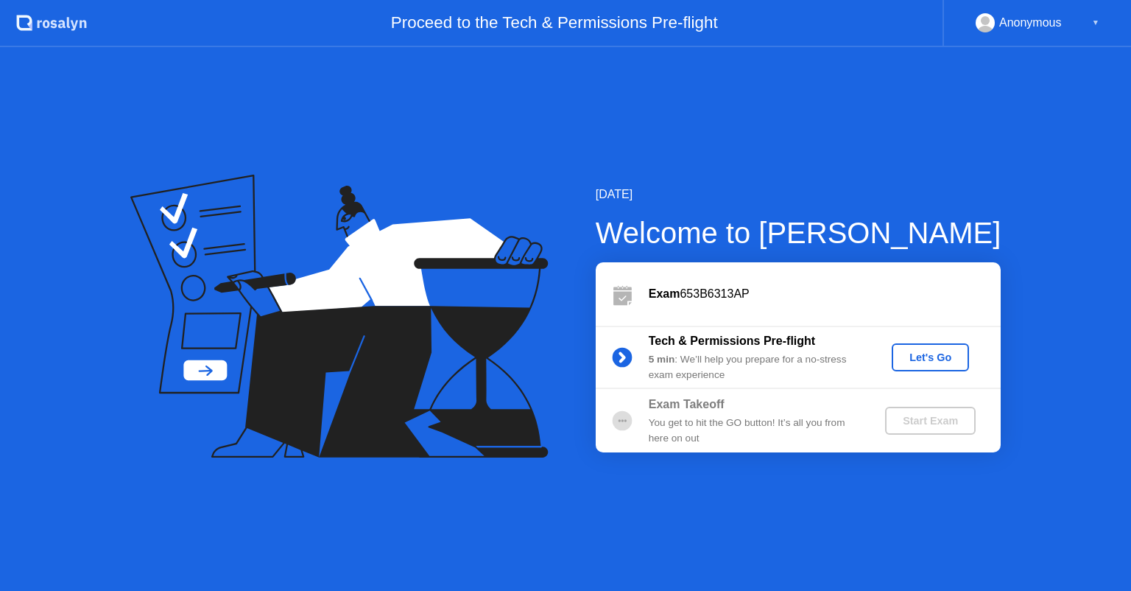
click at [943, 363] on div "Let's Go" at bounding box center [931, 357] width 66 height 12
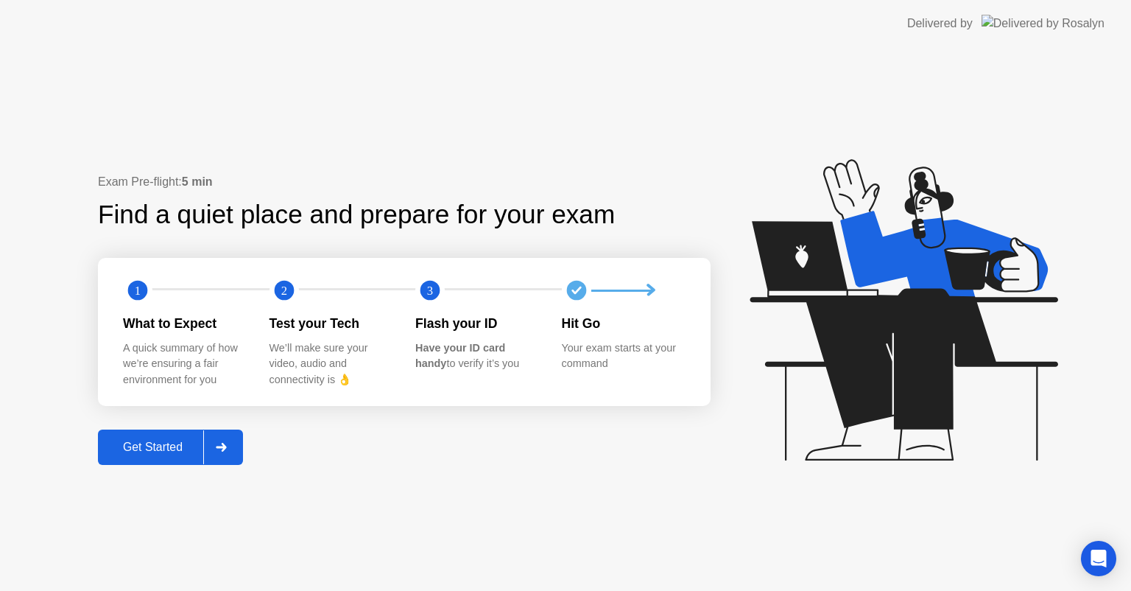
click at [179, 444] on div "Get Started" at bounding box center [152, 446] width 101 height 13
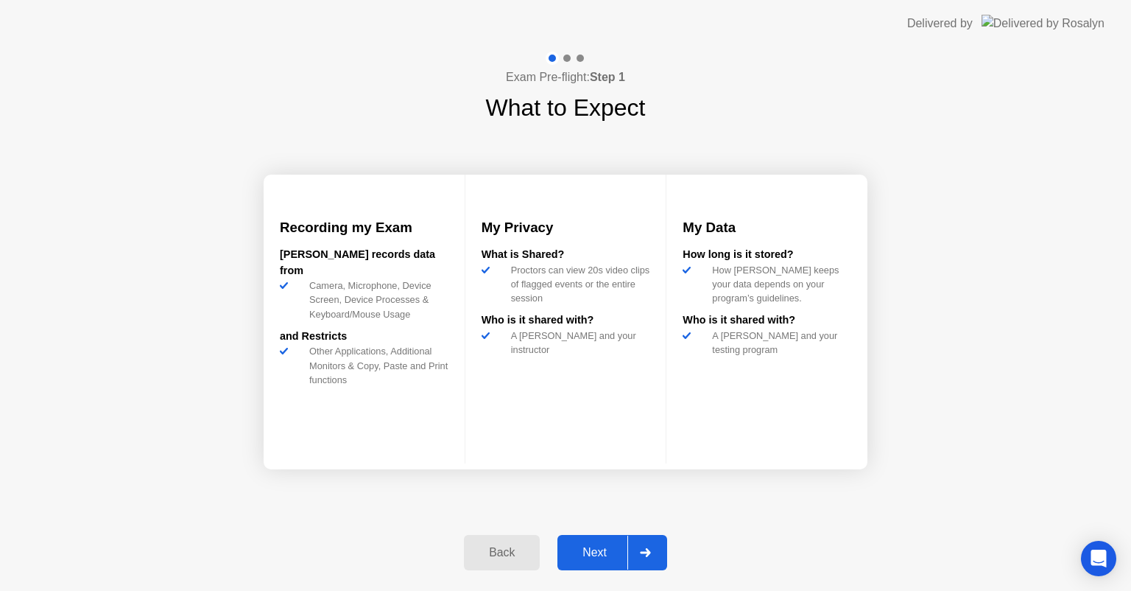
click at [603, 552] on div "Next" at bounding box center [595, 552] width 66 height 13
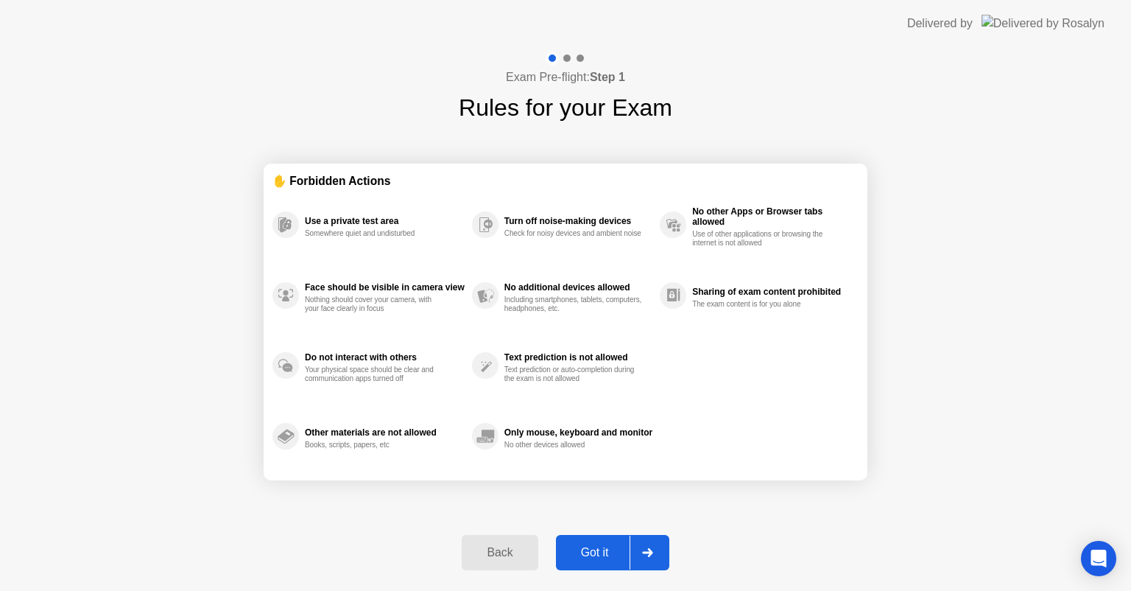
click at [610, 554] on div "Got it" at bounding box center [595, 552] width 69 height 13
select select "**********"
select select "*******"
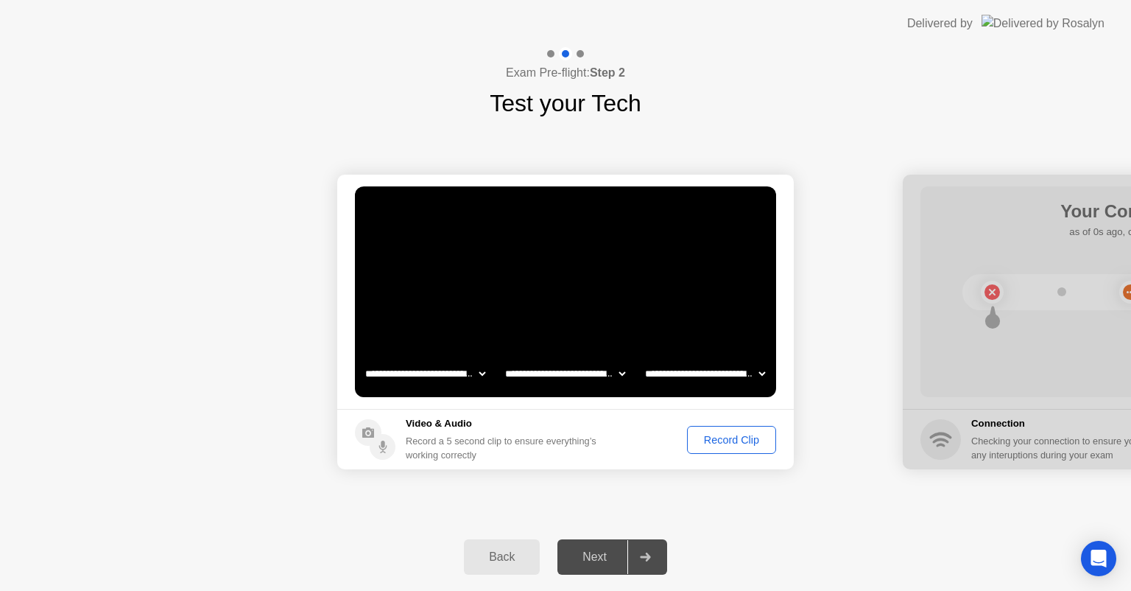
click at [752, 436] on div "Record Clip" at bounding box center [731, 440] width 79 height 12
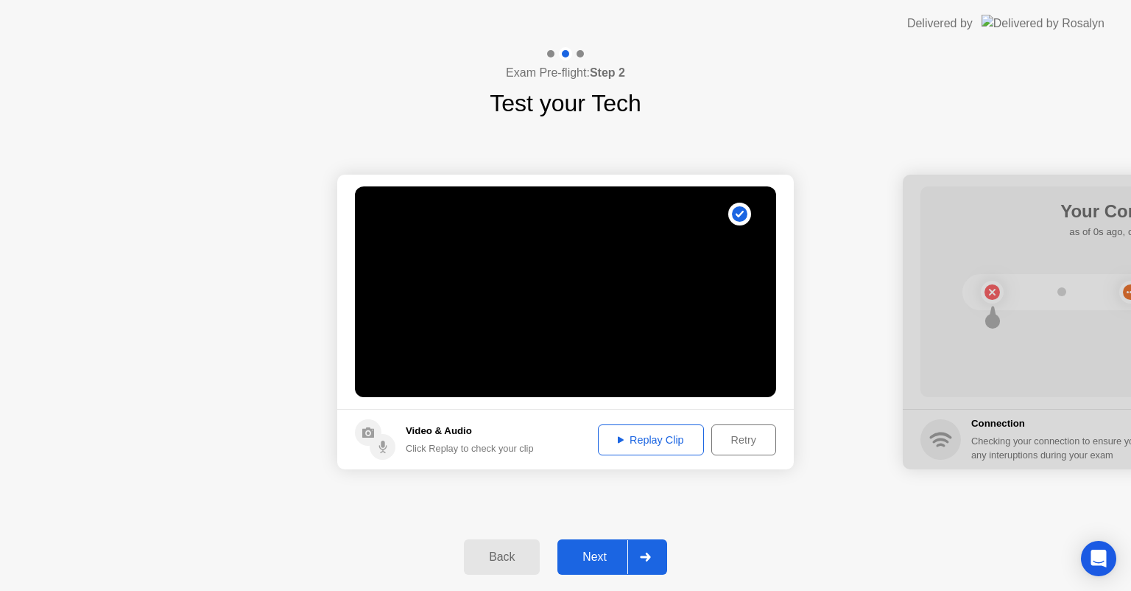
click at [669, 434] on div "Replay Clip" at bounding box center [651, 440] width 96 height 12
click at [589, 556] on div "Next" at bounding box center [595, 556] width 66 height 13
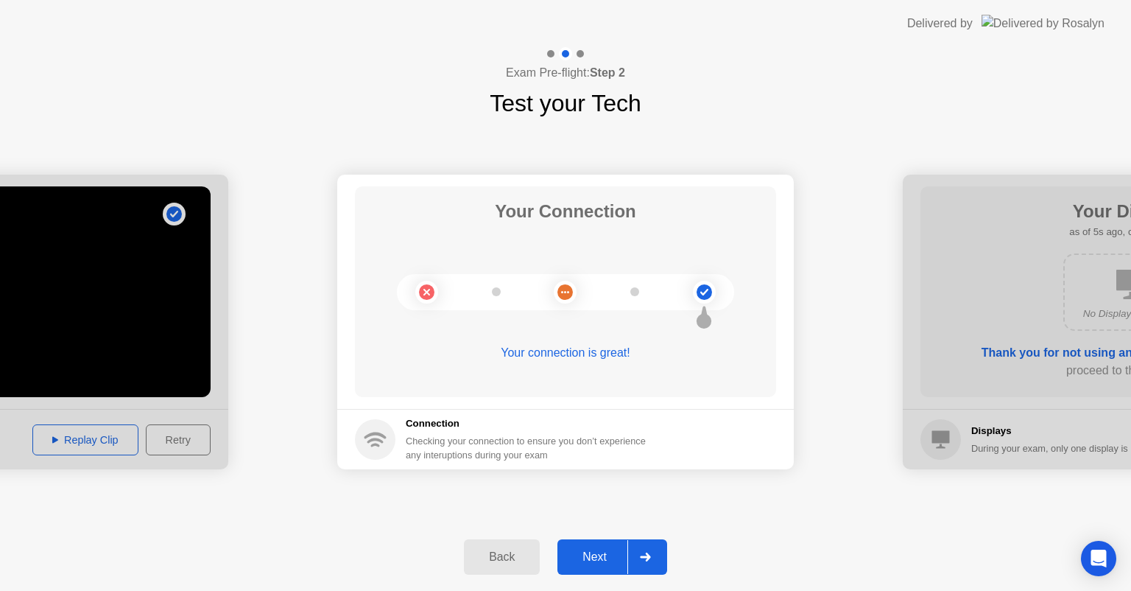
click at [589, 556] on div "Next" at bounding box center [595, 556] width 66 height 13
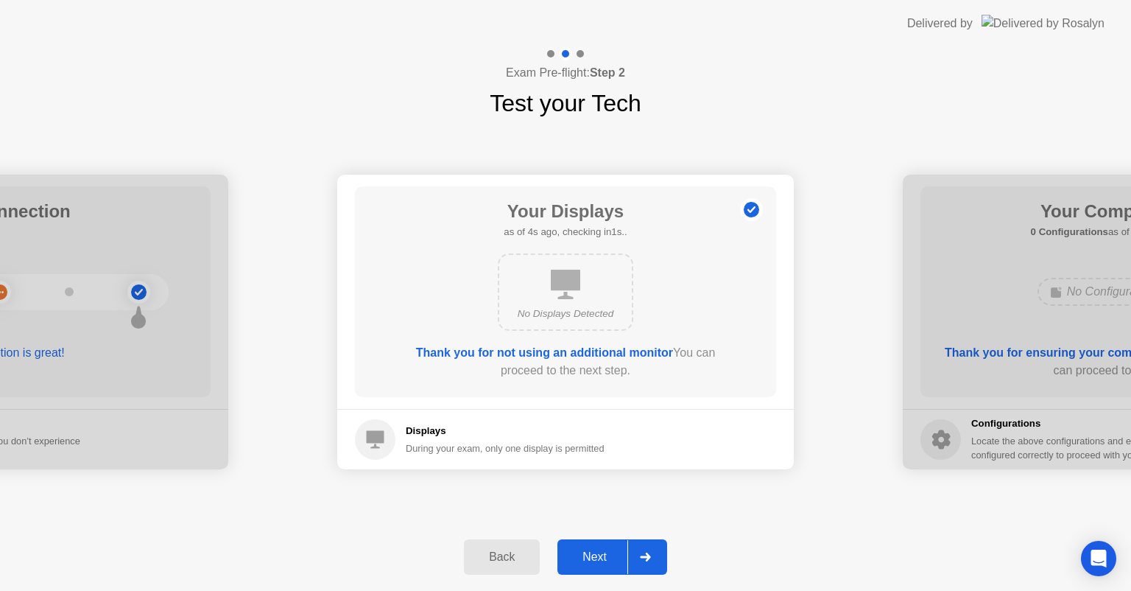
click at [589, 556] on div "Next" at bounding box center [595, 556] width 66 height 13
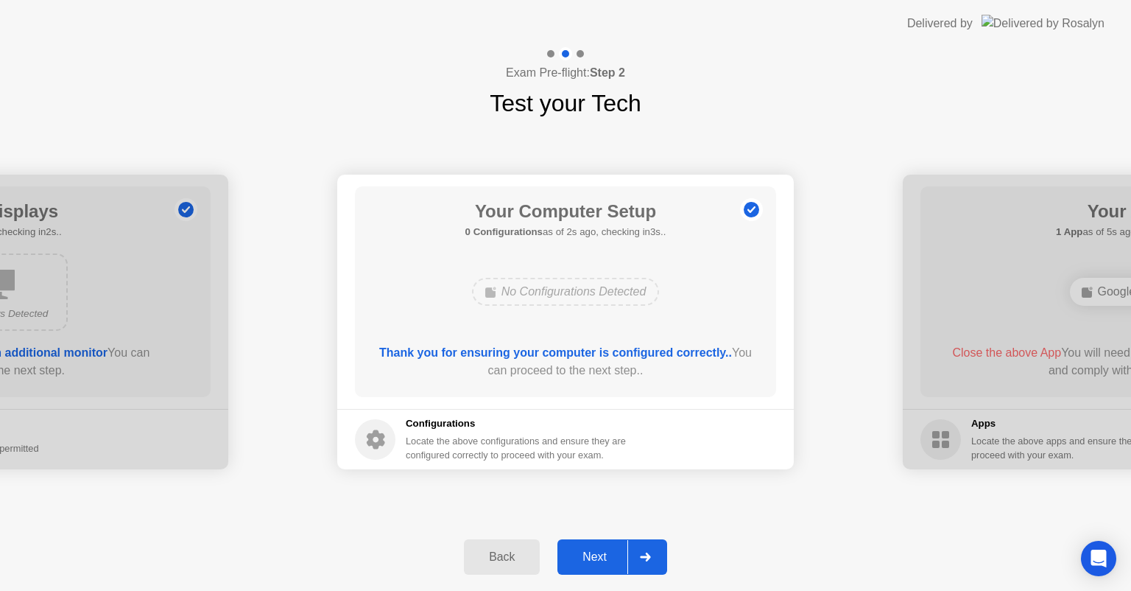
click at [589, 556] on div "Next" at bounding box center [595, 556] width 66 height 13
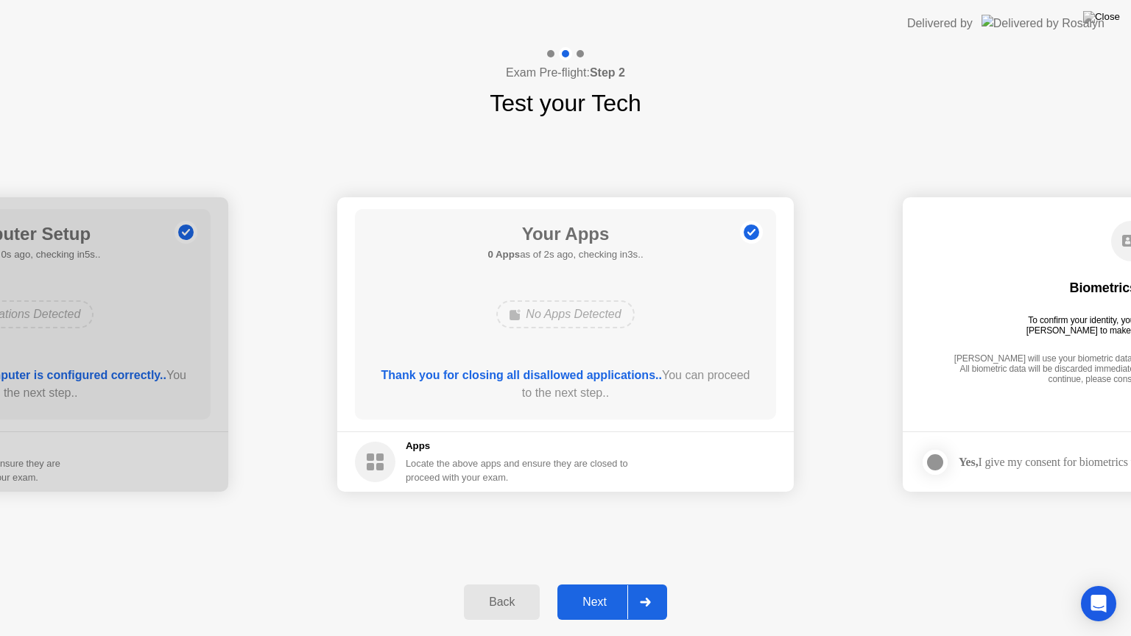
click at [589, 590] on div "Next" at bounding box center [595, 602] width 66 height 13
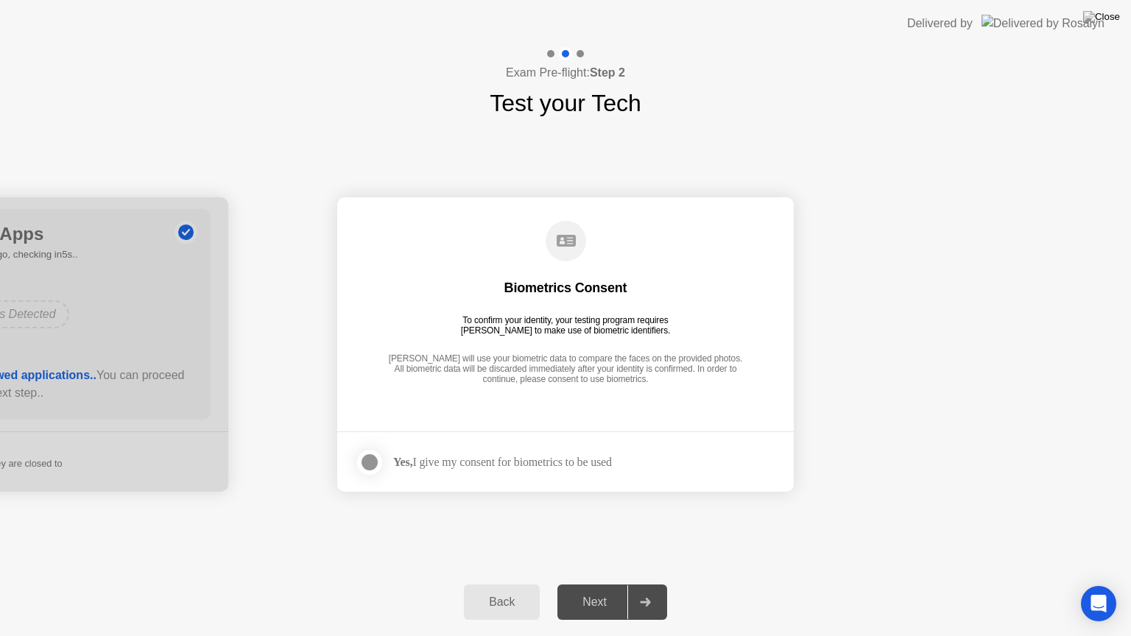
click at [362, 461] on div at bounding box center [370, 463] width 18 height 18
click at [611, 590] on div "Next" at bounding box center [595, 602] width 66 height 13
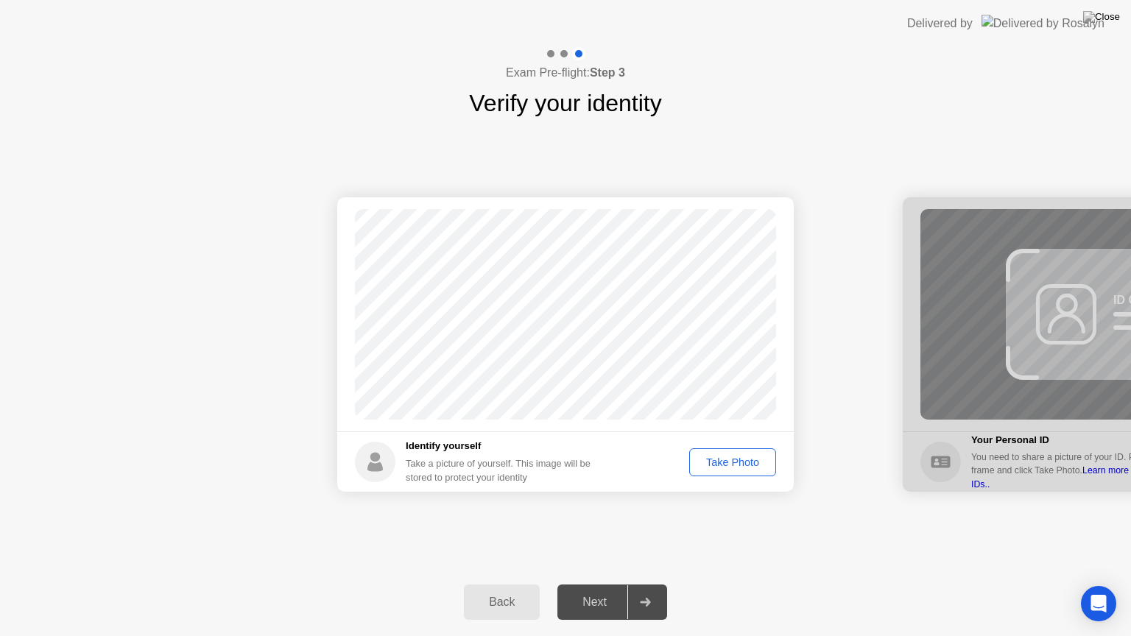
click at [752, 457] on div "Take Photo" at bounding box center [733, 463] width 77 height 12
click at [594, 590] on div "Next" at bounding box center [595, 602] width 66 height 13
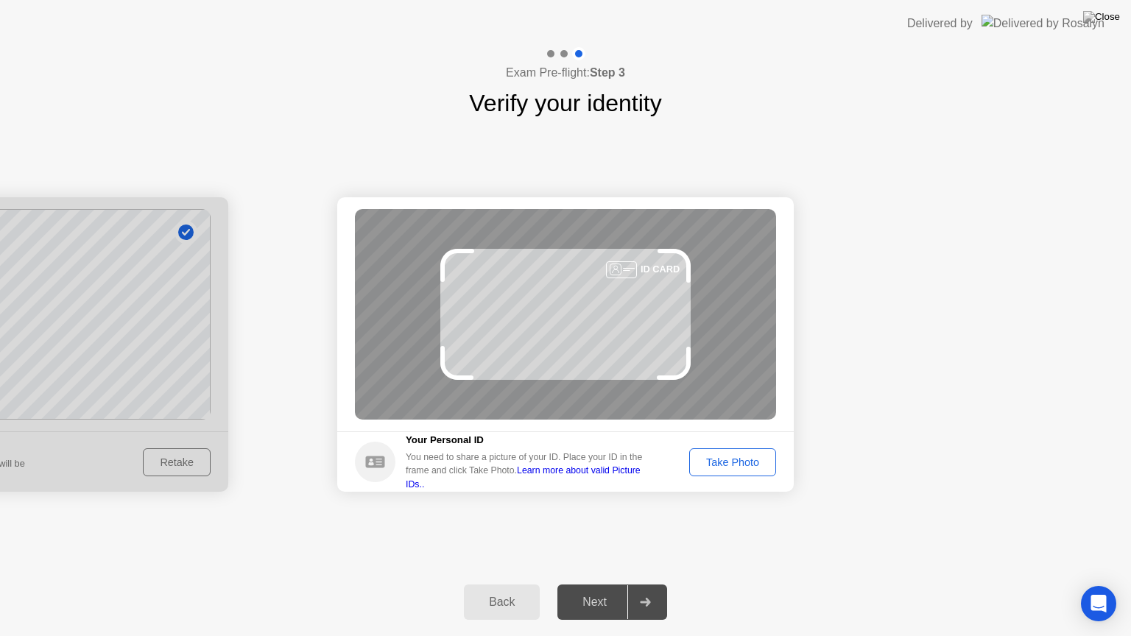
click at [728, 457] on div "Take Photo" at bounding box center [733, 463] width 77 height 12
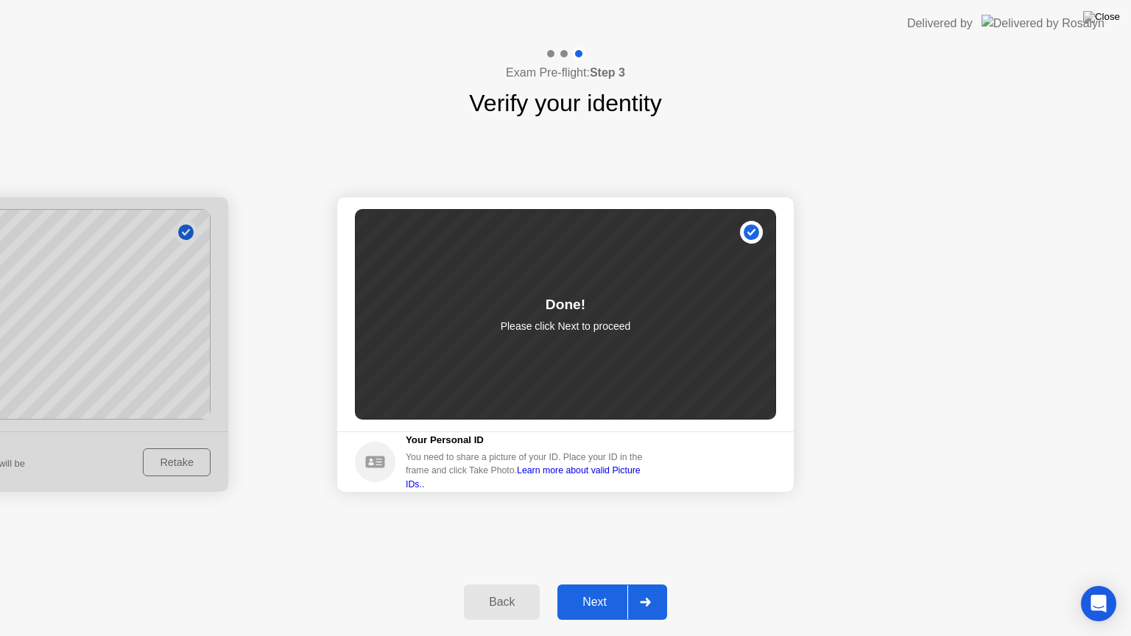
click at [606, 590] on button "Next" at bounding box center [613, 602] width 110 height 35
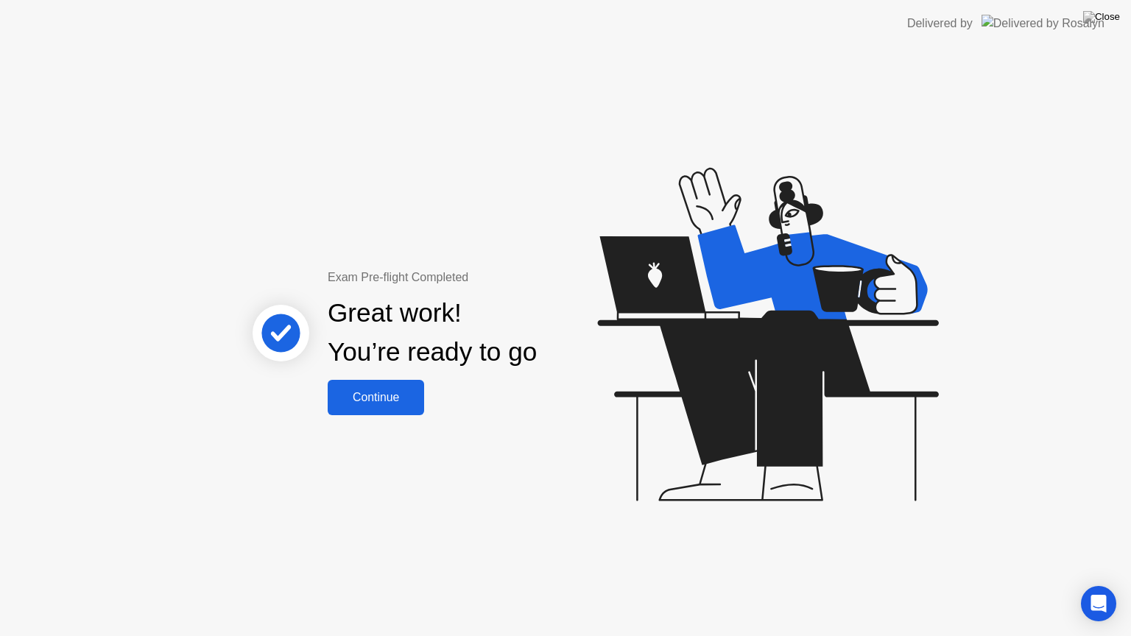
click at [382, 393] on div "Continue" at bounding box center [376, 397] width 88 height 13
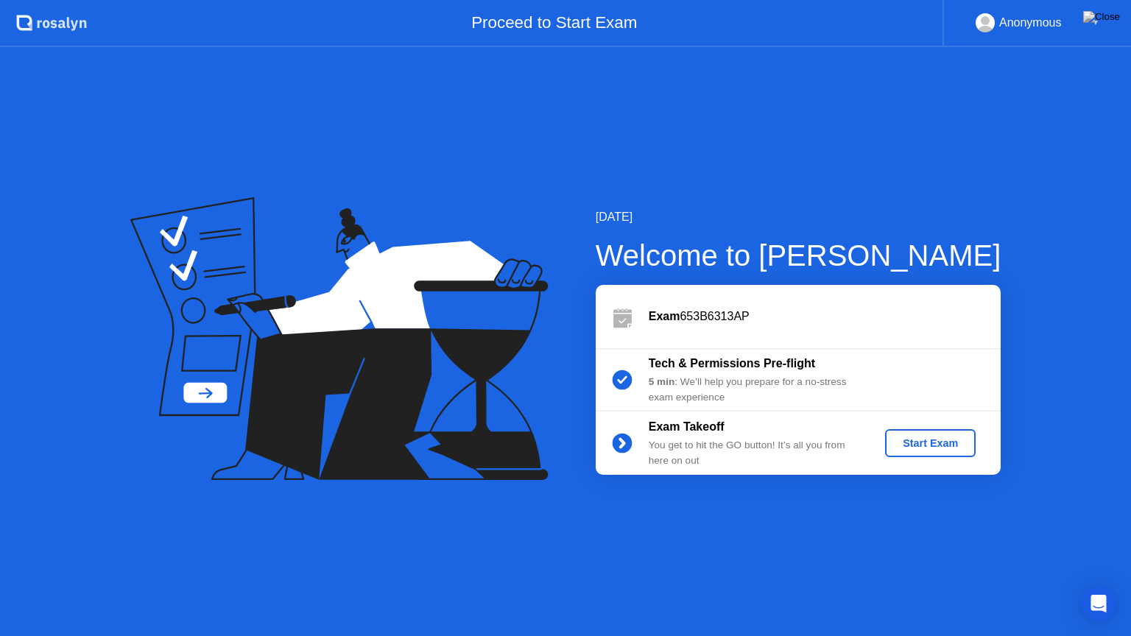
click at [934, 449] on div "Start Exam" at bounding box center [930, 444] width 79 height 12
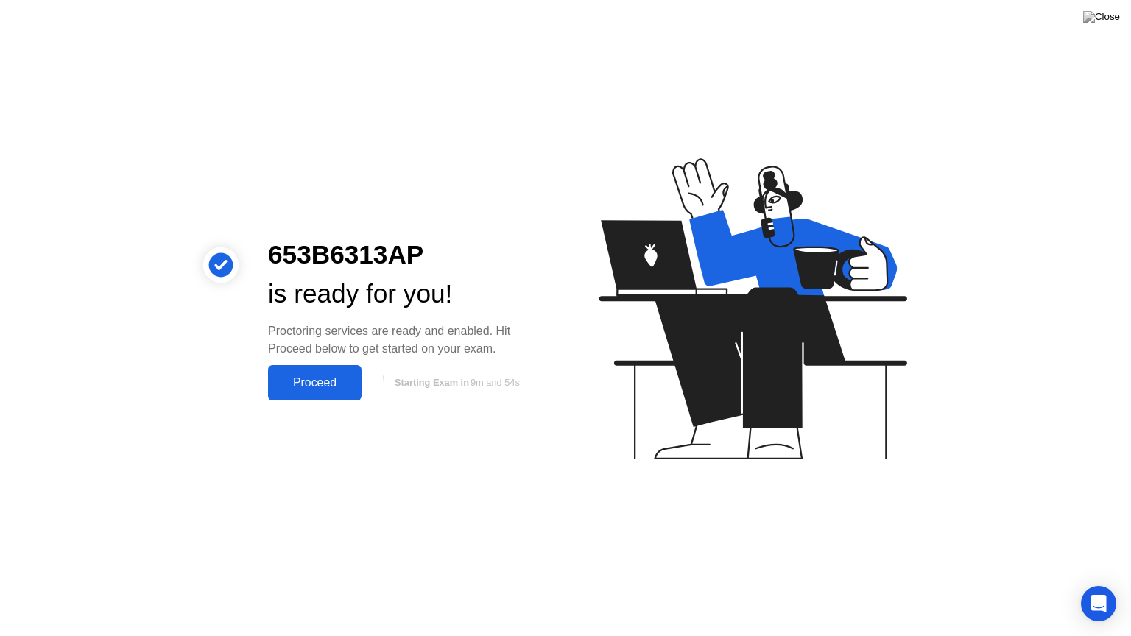
click at [328, 387] on div "Proceed" at bounding box center [315, 382] width 85 height 13
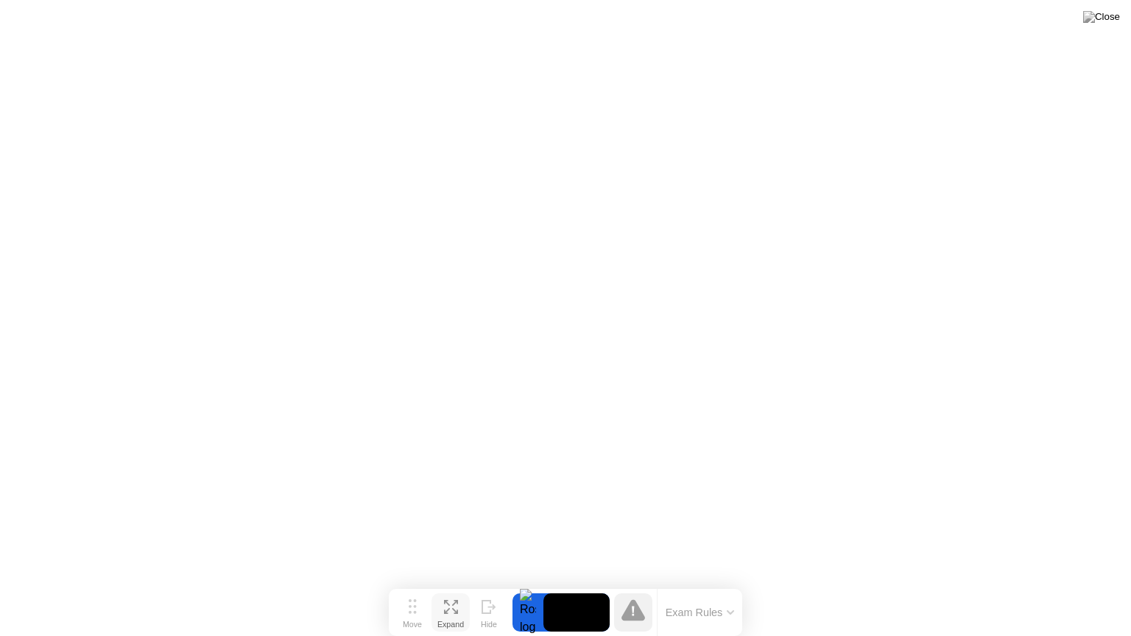
click at [442, 590] on div "Expand" at bounding box center [451, 624] width 27 height 9
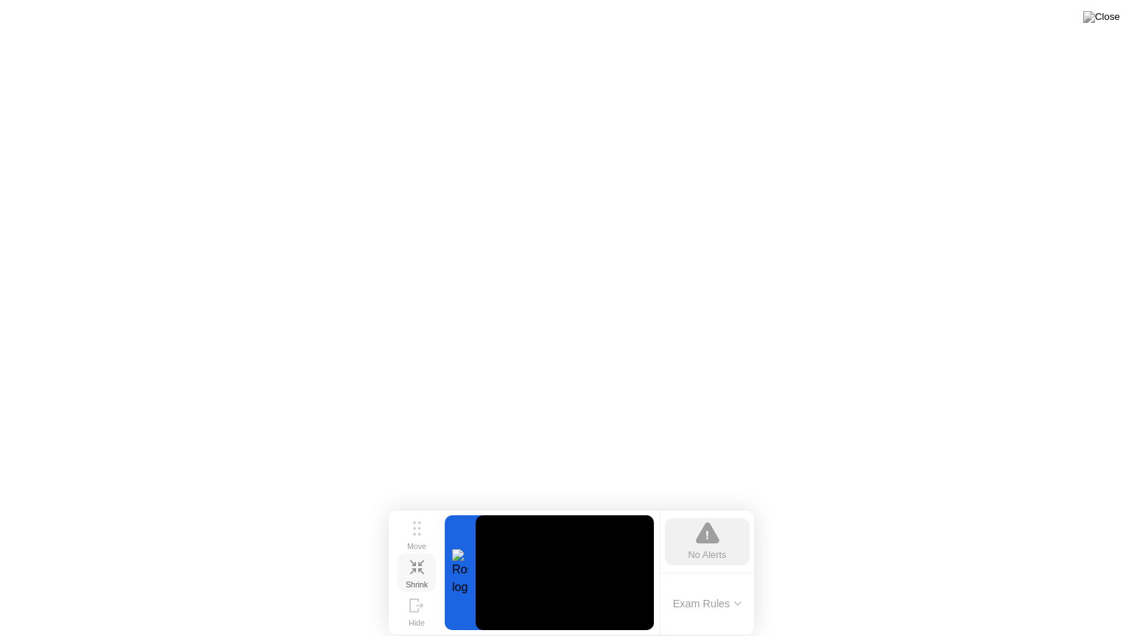
click at [418, 569] on icon at bounding box center [421, 572] width 6 height 6
